Goal: Book appointment/travel/reservation

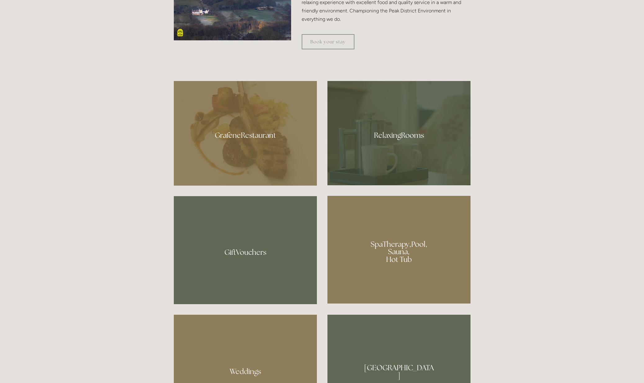
scroll to position [484, 0]
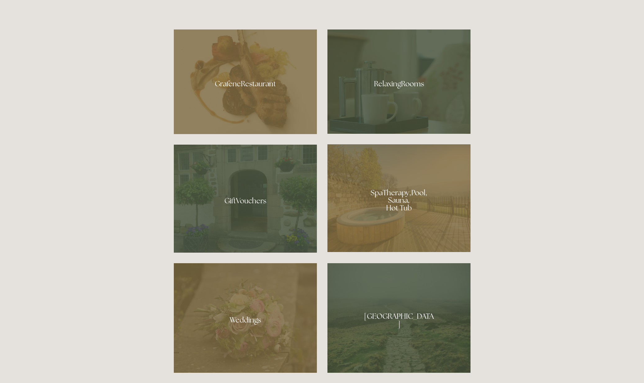
click at [405, 205] on div at bounding box center [398, 198] width 143 height 108
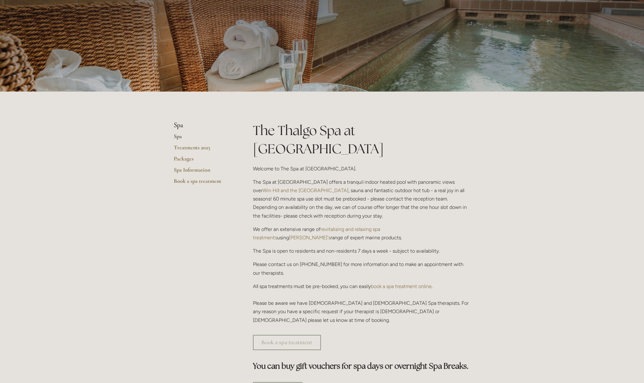
scroll to position [32, 0]
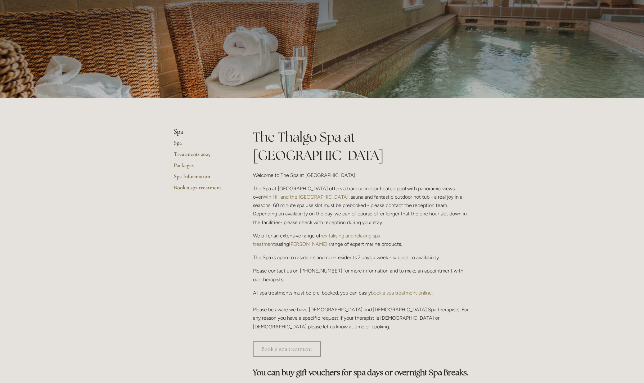
drag, startPoint x: 179, startPoint y: 143, endPoint x: 182, endPoint y: 147, distance: 4.7
click at [179, 143] on link "Spa" at bounding box center [203, 144] width 59 height 11
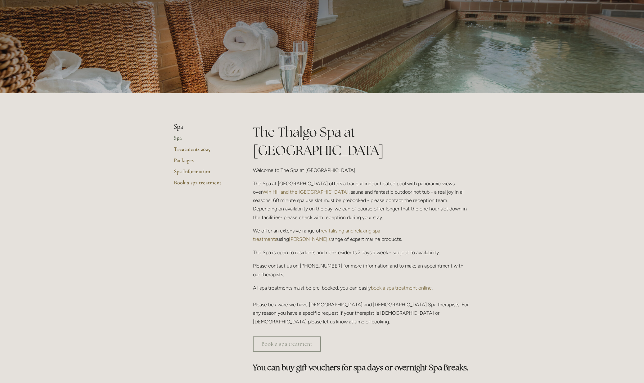
scroll to position [17, 0]
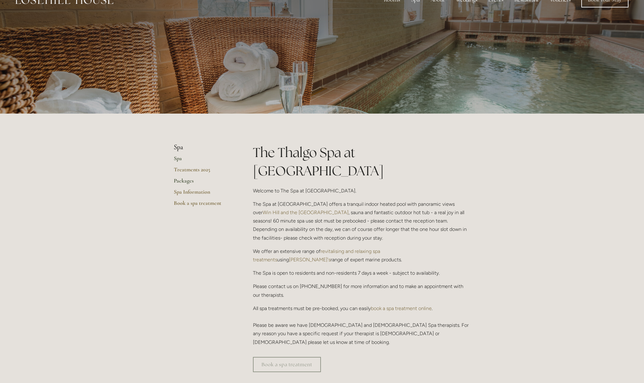
click at [180, 180] on link "Packages" at bounding box center [203, 182] width 59 height 11
